Goal: Check status

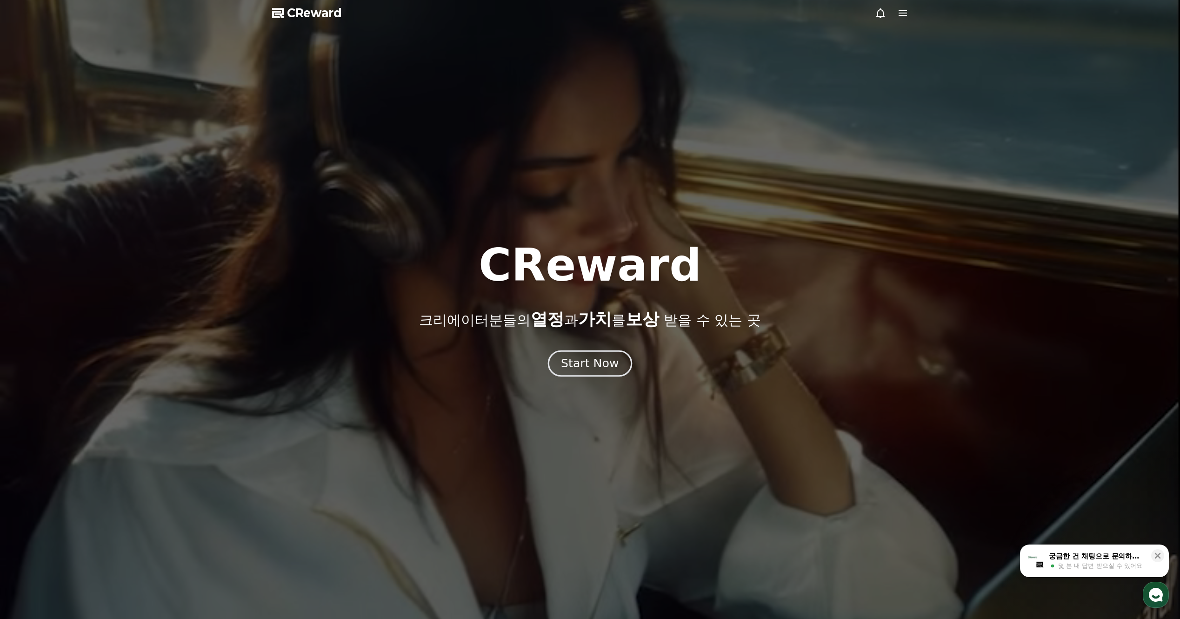
click at [587, 362] on div "Start Now" at bounding box center [590, 363] width 58 height 16
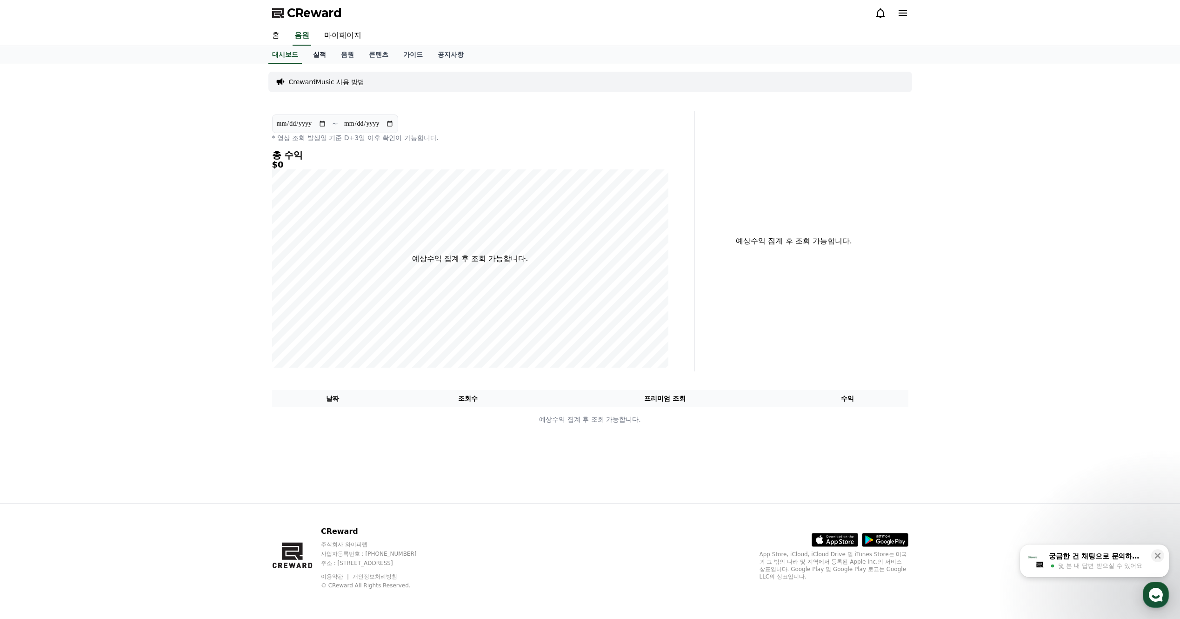
click at [316, 55] on link "실적" at bounding box center [320, 55] width 28 height 18
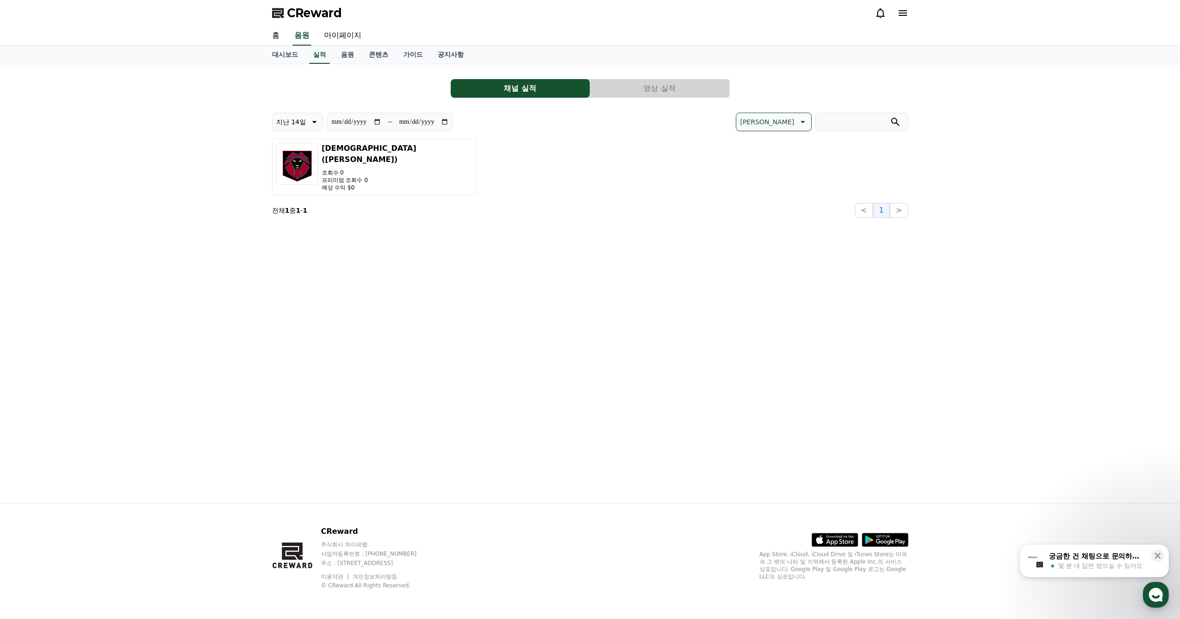
click at [640, 87] on button "영상 실적" at bounding box center [659, 88] width 139 height 19
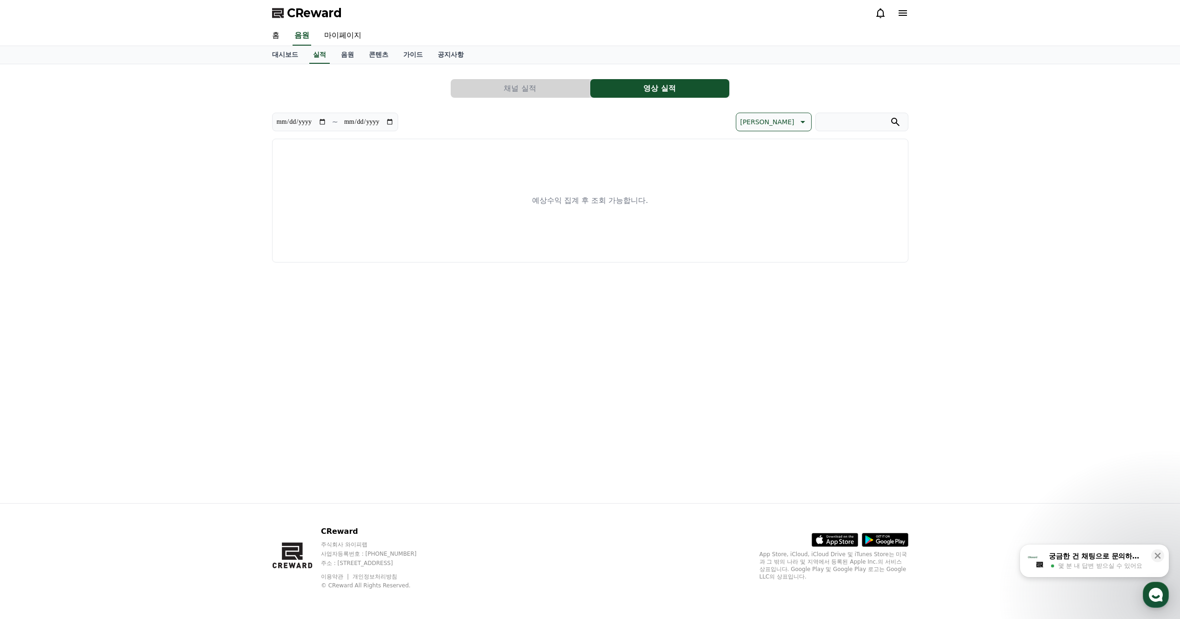
click at [507, 91] on button "채널 실적" at bounding box center [520, 88] width 139 height 19
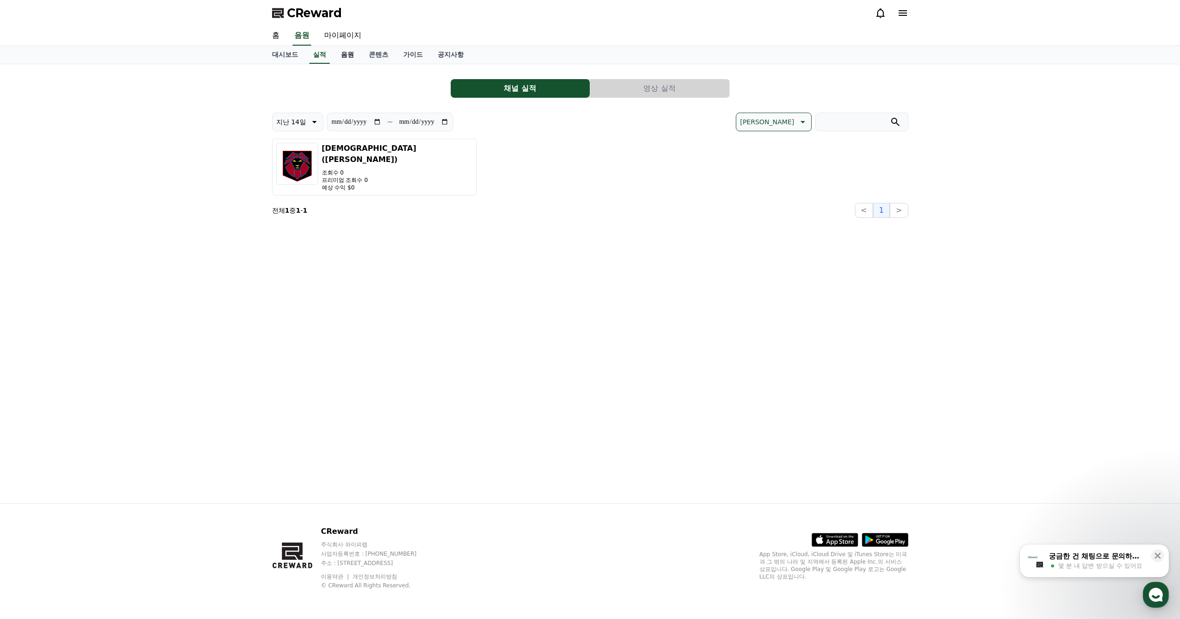
click at [344, 56] on link "음원" at bounding box center [348, 55] width 28 height 18
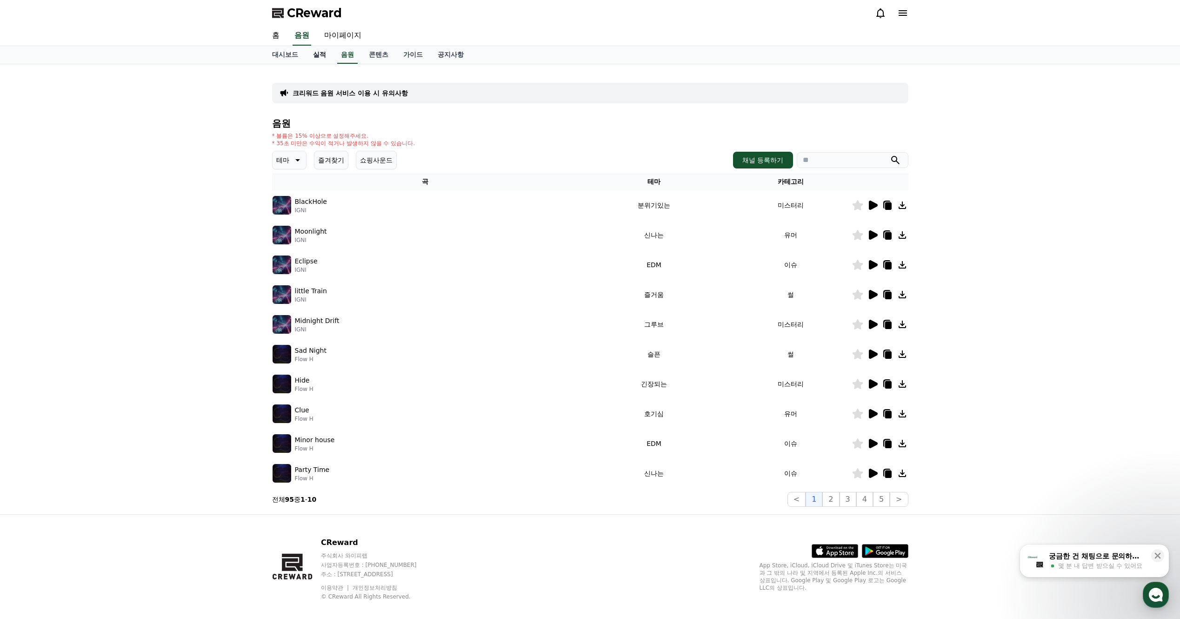
click at [315, 57] on link "실적" at bounding box center [320, 55] width 28 height 18
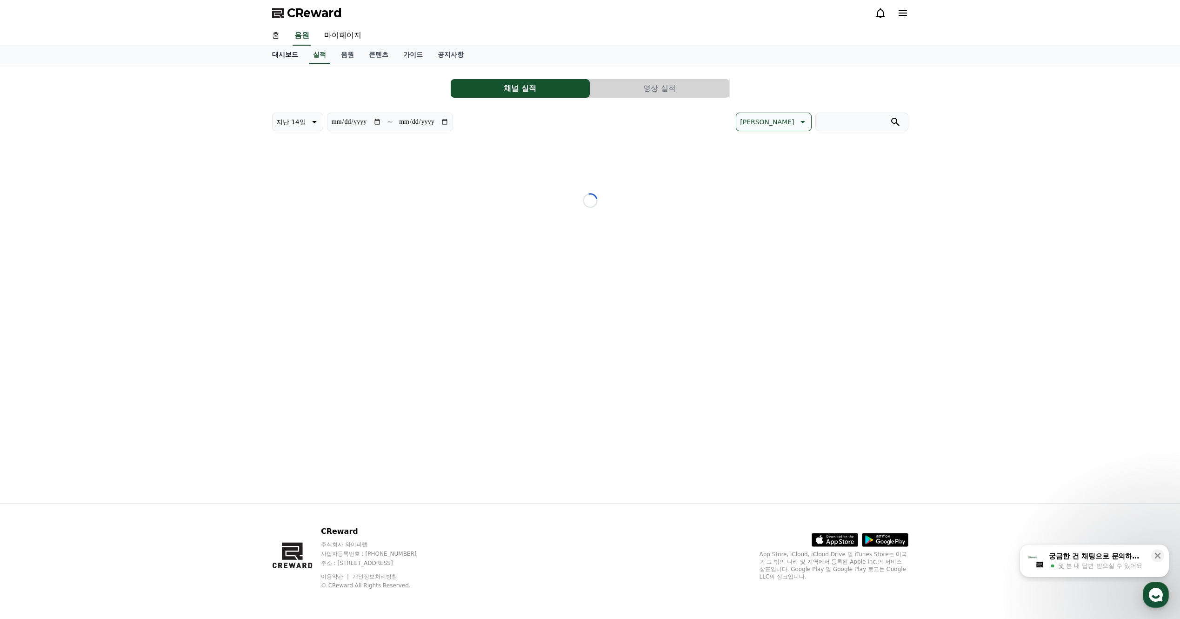
click at [285, 56] on link "대시보드" at bounding box center [285, 55] width 41 height 18
